Goal: Task Accomplishment & Management: Use online tool/utility

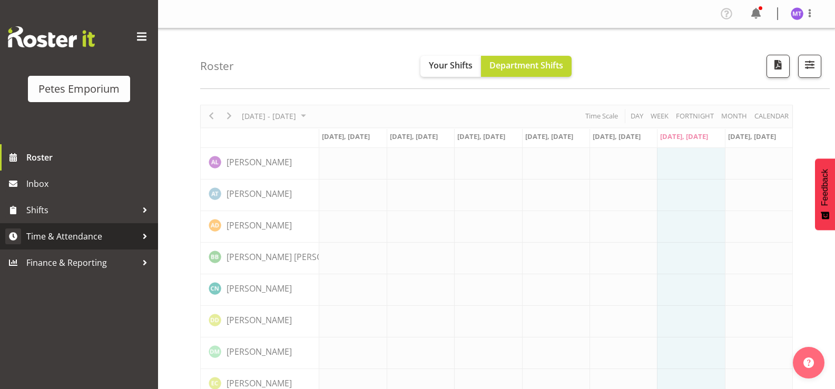
click at [119, 236] on span "Time & Attendance" at bounding box center [81, 237] width 111 height 16
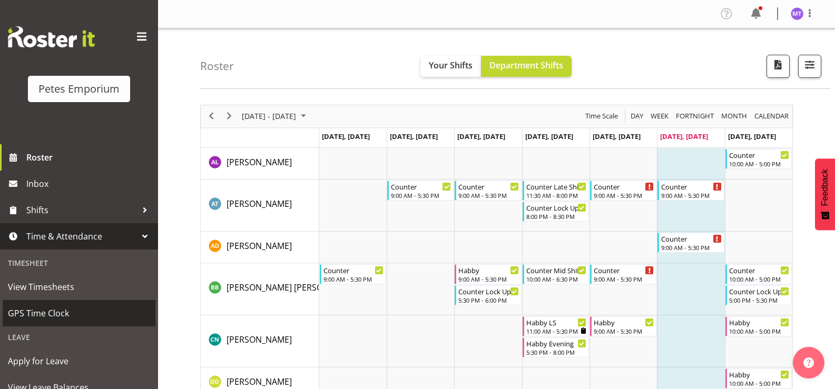
click at [73, 307] on span "GPS Time Clock" at bounding box center [79, 313] width 142 height 16
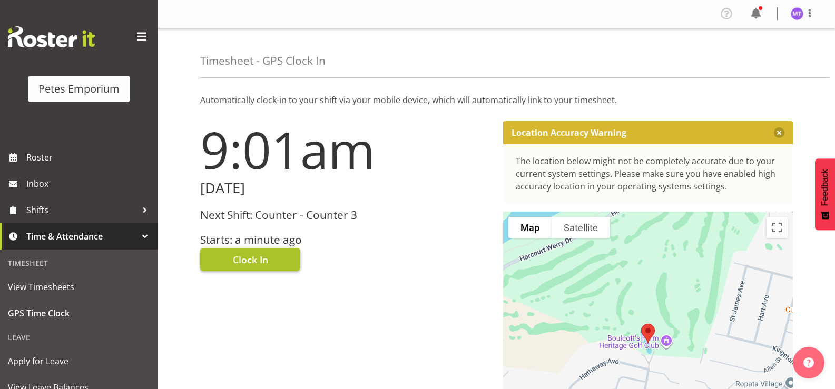
click at [270, 255] on button "Clock In" at bounding box center [250, 259] width 100 height 23
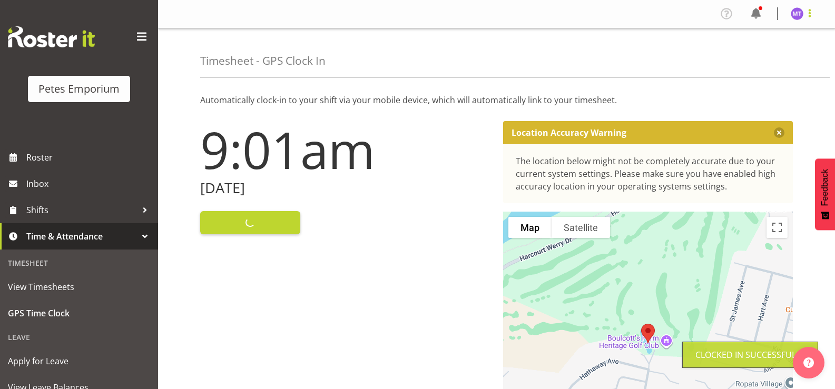
click at [811, 18] on span at bounding box center [809, 13] width 13 height 13
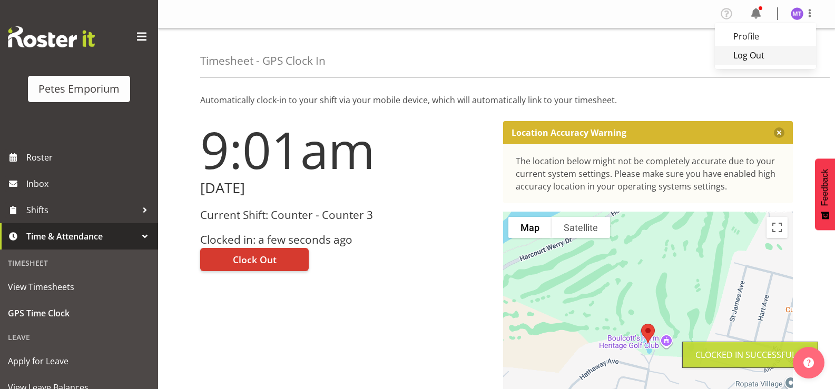
click at [783, 57] on link "Log Out" at bounding box center [765, 55] width 101 height 19
